Goal: Transaction & Acquisition: Purchase product/service

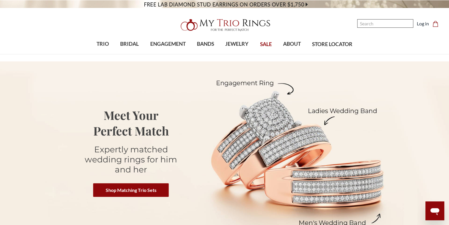
click at [379, 24] on input "Search" at bounding box center [385, 23] width 56 height 9
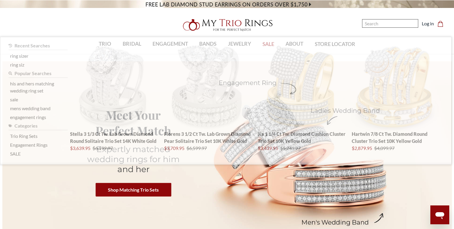
type input "V"
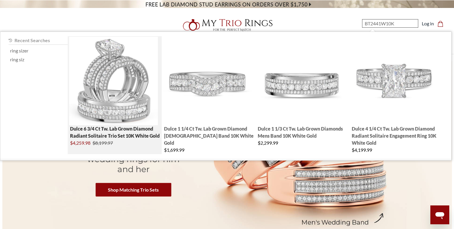
type input "BT2441W10K"
click at [109, 76] on img "; Total Products 4" at bounding box center [113, 81] width 89 height 89
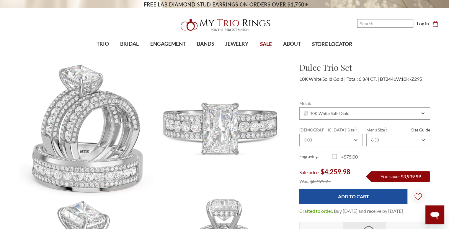
drag, startPoint x: 349, startPoint y: 174, endPoint x: 319, endPoint y: 173, distance: 29.9
click at [319, 173] on div "Sale price: $4,259.98" at bounding box center [328, 172] width 59 height 9
click at [337, 176] on div "Sale price: $4,259.98" at bounding box center [328, 172] width 59 height 9
click at [340, 173] on span "$4,259.98" at bounding box center [336, 172] width 30 height 8
